Goal: Check status: Check status

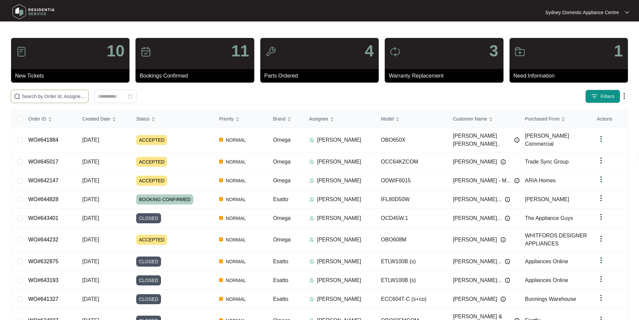
click at [86, 93] on input "text" at bounding box center [54, 96] width 64 height 7
paste input "643401"
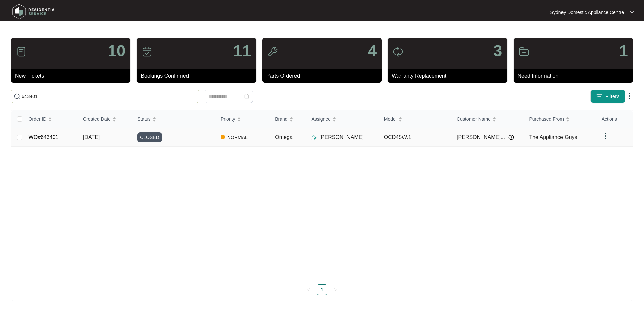
type input "643401"
click at [49, 141] on td "WO#643401" at bounding box center [50, 137] width 54 height 19
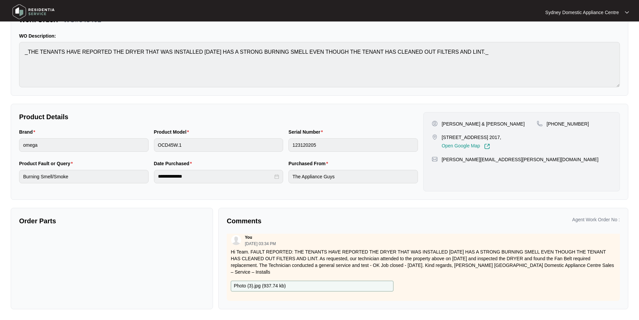
scroll to position [194, 0]
click at [593, 224] on div "Agent Work Order No :" at bounding box center [522, 220] width 199 height 9
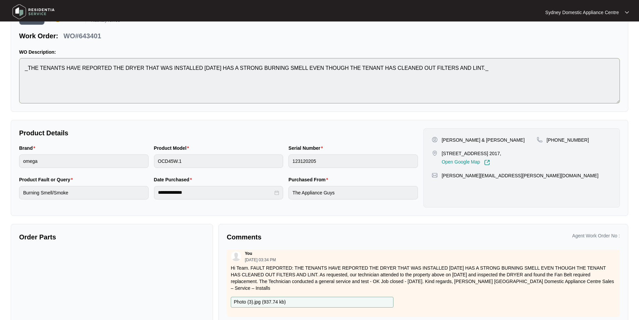
scroll to position [0, 0]
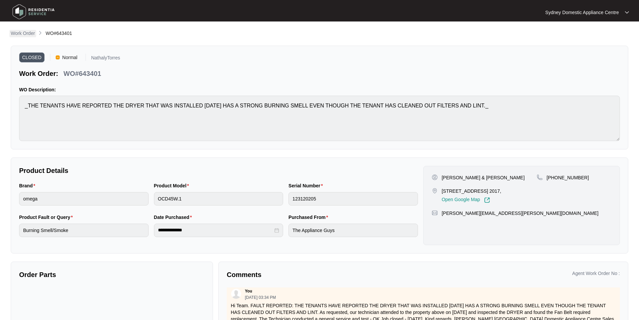
click at [22, 34] on p "Work Order" at bounding box center [23, 33] width 24 height 7
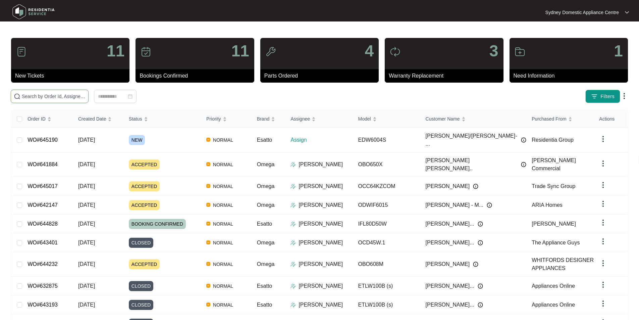
click at [71, 99] on input "text" at bounding box center [54, 96] width 64 height 7
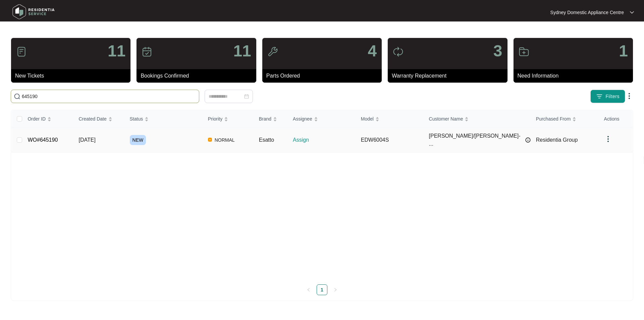
type input "645190"
click at [48, 139] on link "WO#645190" at bounding box center [43, 140] width 30 height 6
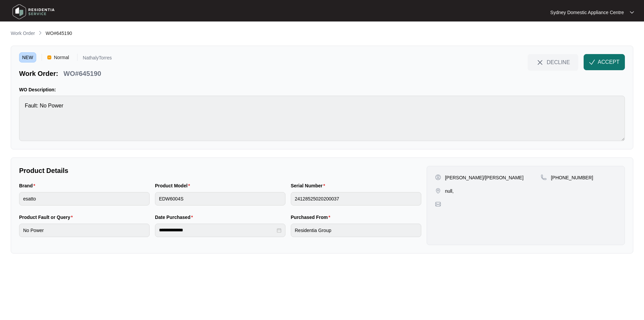
click at [596, 63] on button "ACCEPT" at bounding box center [604, 62] width 41 height 16
